Goal: Information Seeking & Learning: Find specific fact

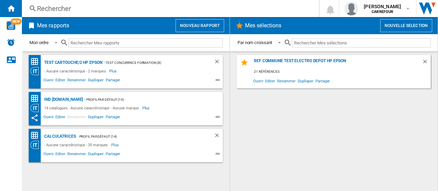
click at [81, 8] on div "Rechercher" at bounding box center [169, 9] width 264 height 10
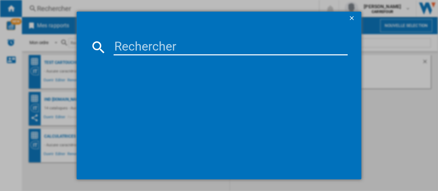
click at [198, 52] on input at bounding box center [231, 47] width 234 height 16
paste input "6972200195951"
type input "6972200195951"
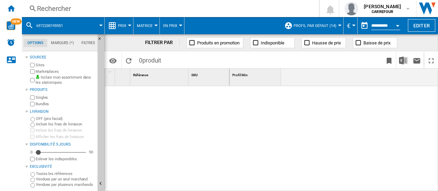
click at [71, 25] on div "6972200195951" at bounding box center [63, 25] width 76 height 17
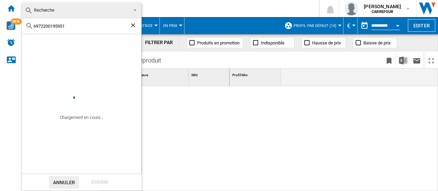
click at [133, 27] on ng-md-icon "Effacer la recherche" at bounding box center [134, 26] width 8 height 8
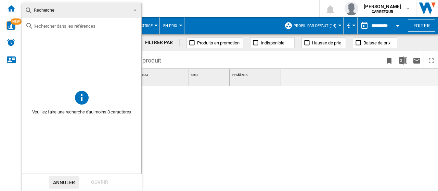
click at [238, 9] on md-backdrop at bounding box center [219, 95] width 438 height 191
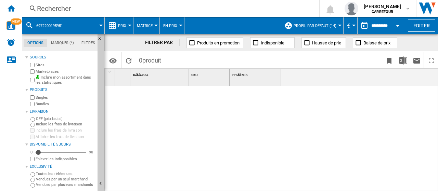
drag, startPoint x: 47, startPoint y: 2, endPoint x: 86, endPoint y: 9, distance: 40.2
click at [47, 2] on div "Rechercher Rechercher 0 [PERSON_NAME] [GEOGRAPHIC_DATA] [GEOGRAPHIC_DATA] Mes p…" at bounding box center [230, 8] width 416 height 17
click at [99, 9] on div "Rechercher" at bounding box center [169, 9] width 264 height 10
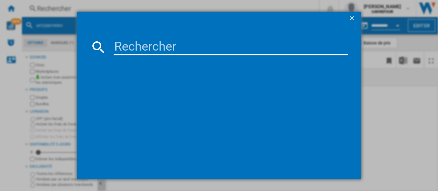
click at [184, 48] on input at bounding box center [231, 47] width 234 height 16
paste input "6972200195951"
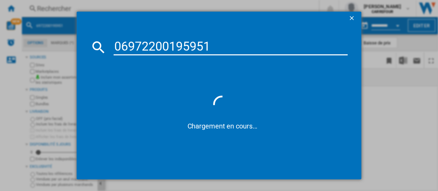
click at [121, 47] on input "06972200195951" at bounding box center [231, 47] width 234 height 16
type input "6972200195951"
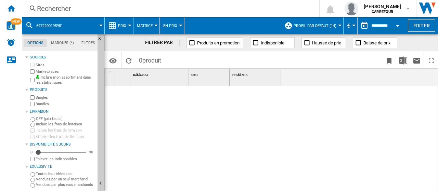
click at [163, 8] on div "Rechercher" at bounding box center [169, 9] width 264 height 10
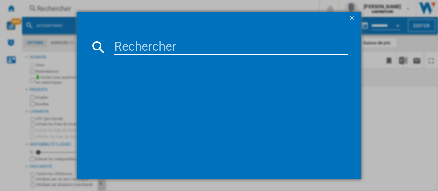
drag, startPoint x: 180, startPoint y: 37, endPoint x: 177, endPoint y: 48, distance: 10.7
click at [178, 45] on md-dialog-content at bounding box center [219, 102] width 284 height 155
click at [176, 48] on input at bounding box center [231, 47] width 234 height 16
paste input "6972200195951"
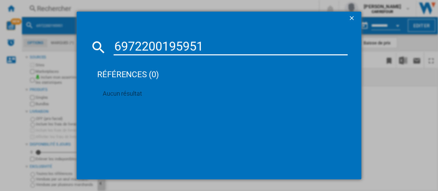
type input "6972200195951"
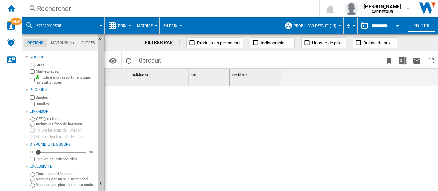
click at [70, 10] on div "Rechercher" at bounding box center [169, 9] width 264 height 10
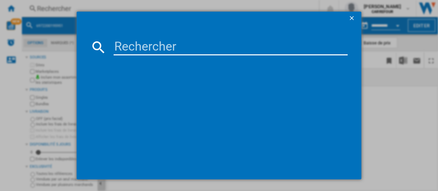
click at [138, 41] on input at bounding box center [231, 47] width 234 height 16
paste input "6972200195951"
type input "6972200195951"
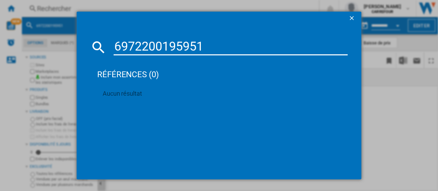
click at [117, 45] on input "6972200195951" at bounding box center [231, 47] width 234 height 16
